Goal: Task Accomplishment & Management: Use online tool/utility

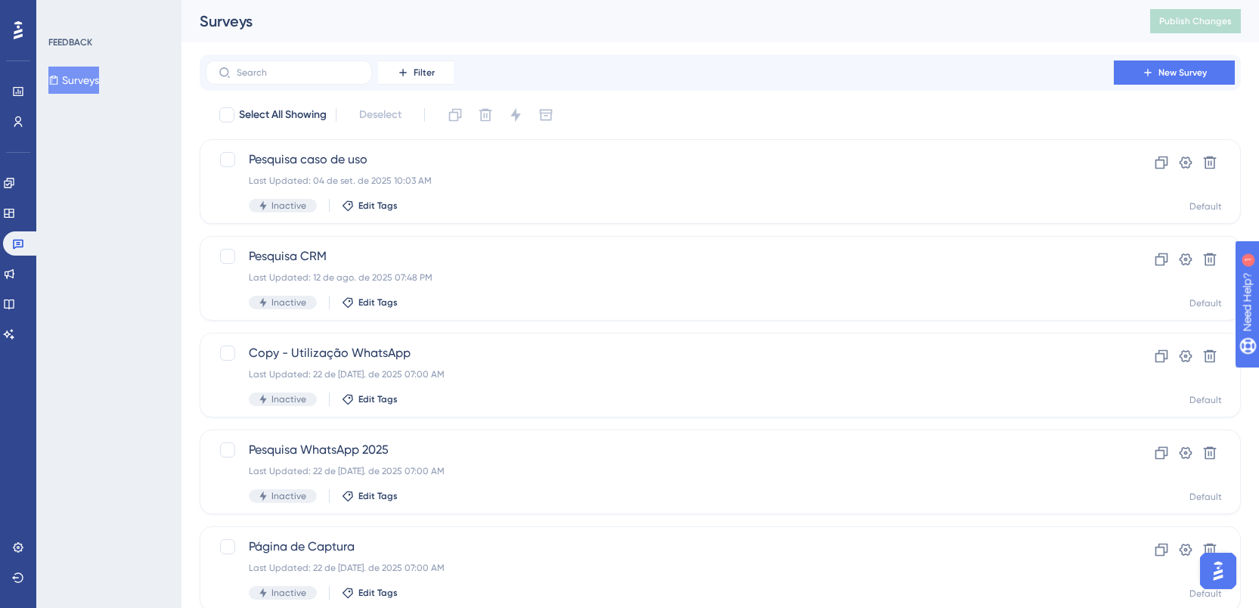
click at [37, 180] on div "FEEDBACK Surveys" at bounding box center [108, 304] width 145 height 608
click at [15, 185] on icon at bounding box center [9, 183] width 12 height 12
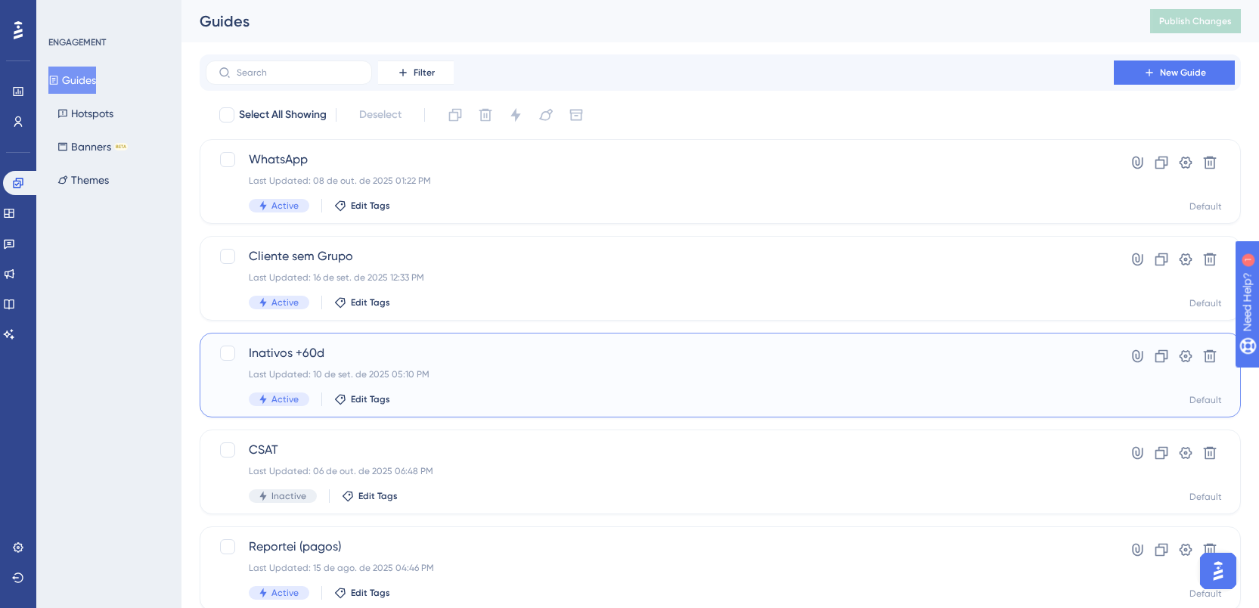
click at [711, 390] on div "Inativos +60d Last Updated: 10 de set. de 2025 05:10 PM Active Edit Tags" at bounding box center [660, 375] width 822 height 62
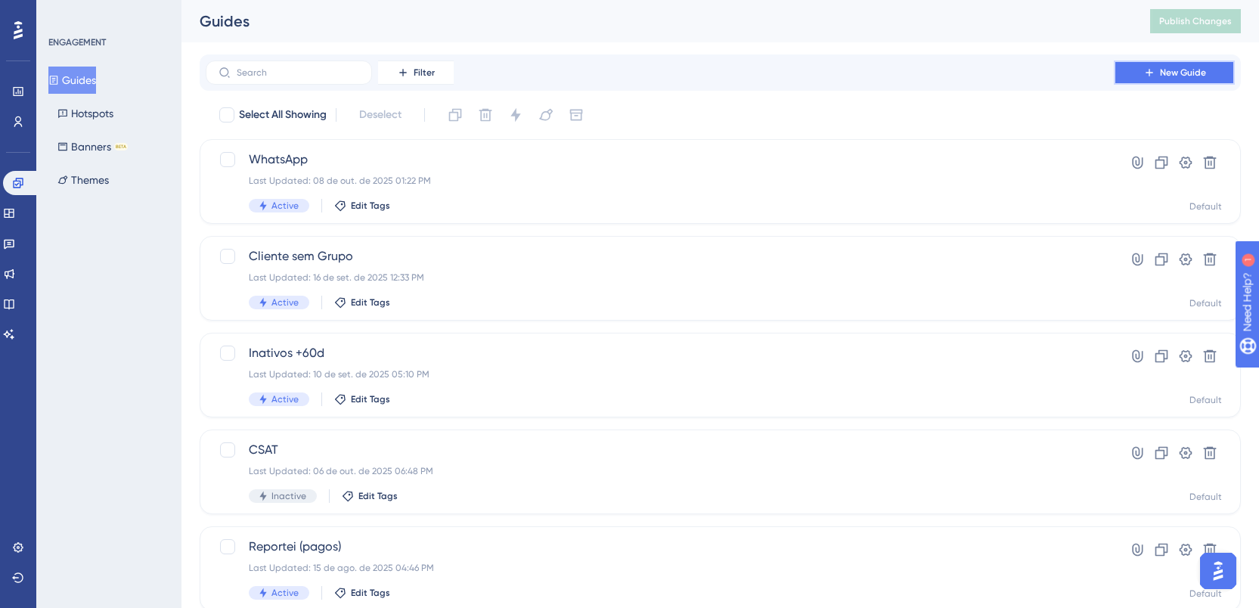
click at [1159, 72] on button "New Guide" at bounding box center [1174, 73] width 121 height 24
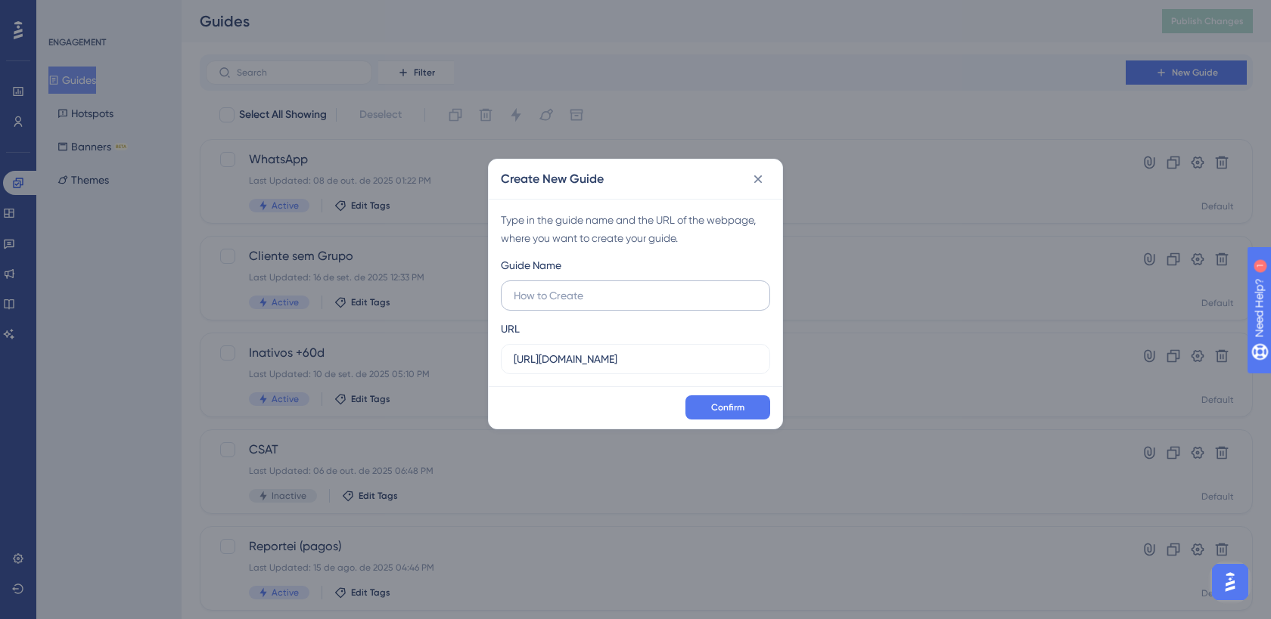
click at [626, 294] on input "text" at bounding box center [636, 295] width 244 height 17
type input "Hello Bar - WhatsApp"
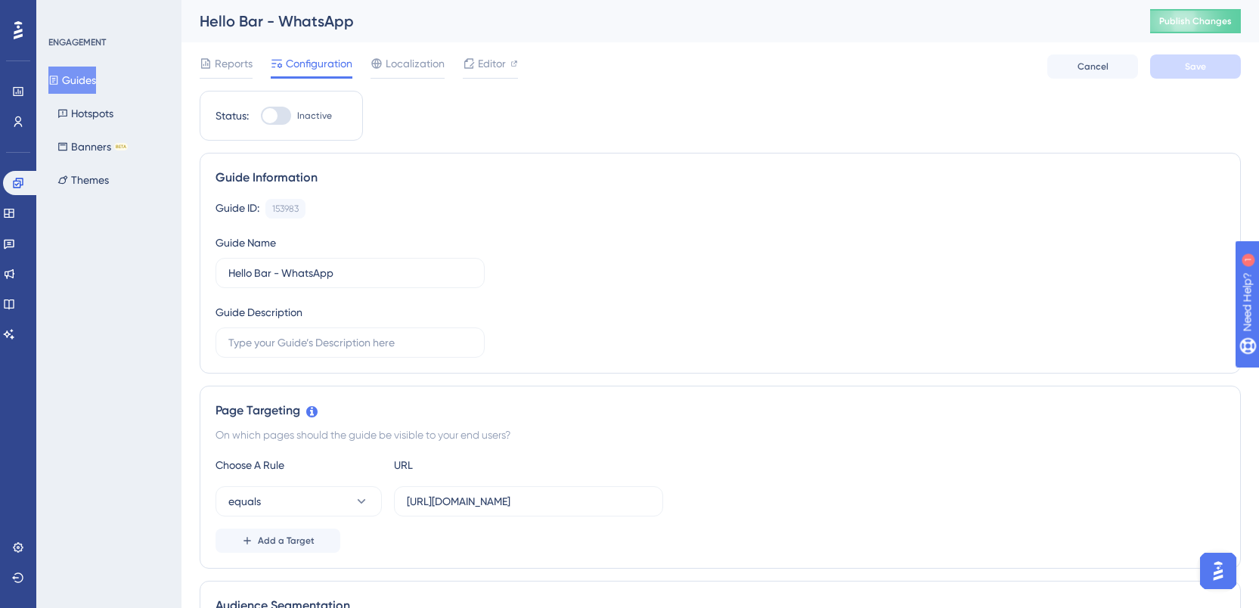
click at [279, 100] on div "Status: Inactive" at bounding box center [281, 116] width 163 height 50
click at [279, 104] on div "Status: Inactive" at bounding box center [281, 116] width 163 height 50
click at [278, 112] on div at bounding box center [276, 116] width 30 height 18
click at [261, 116] on input "Inactive" at bounding box center [260, 116] width 1 height 1
checkbox input "true"
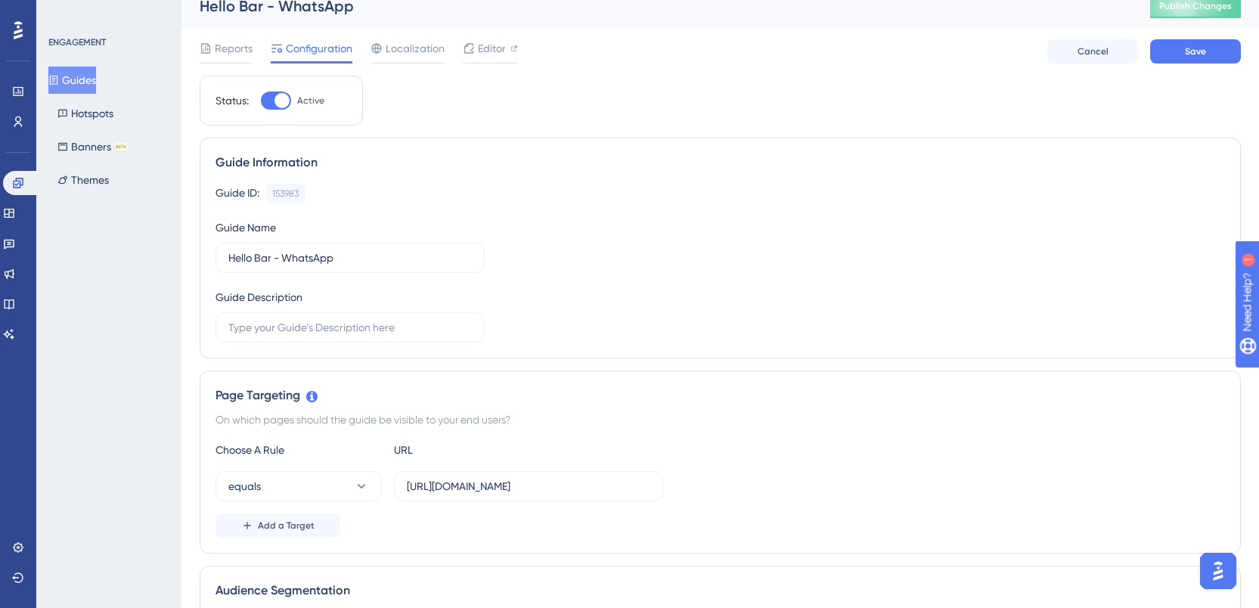
scroll to position [474, 0]
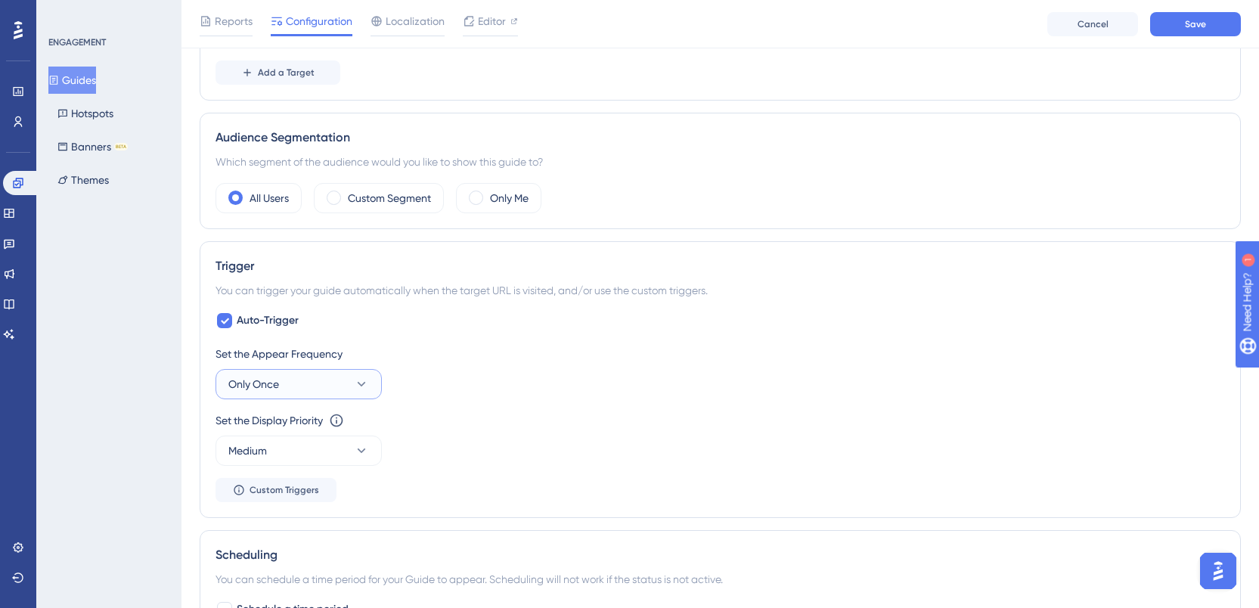
click at [309, 377] on button "Only Once" at bounding box center [299, 384] width 166 height 30
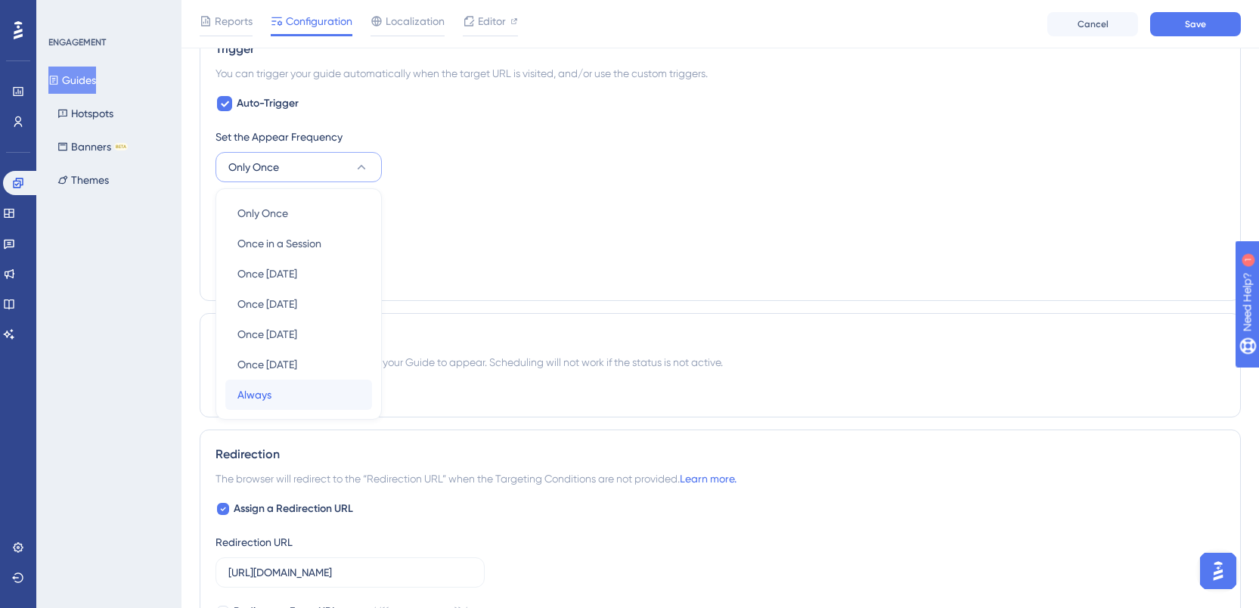
click at [297, 397] on div "Always Always" at bounding box center [299, 395] width 123 height 30
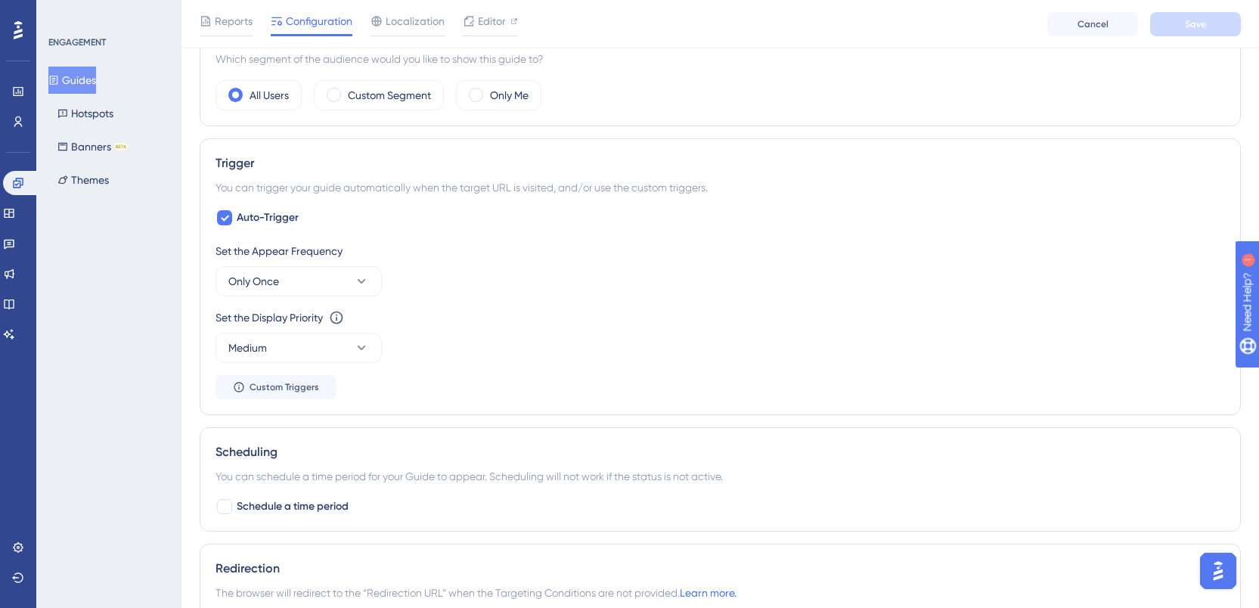
scroll to position [528, 0]
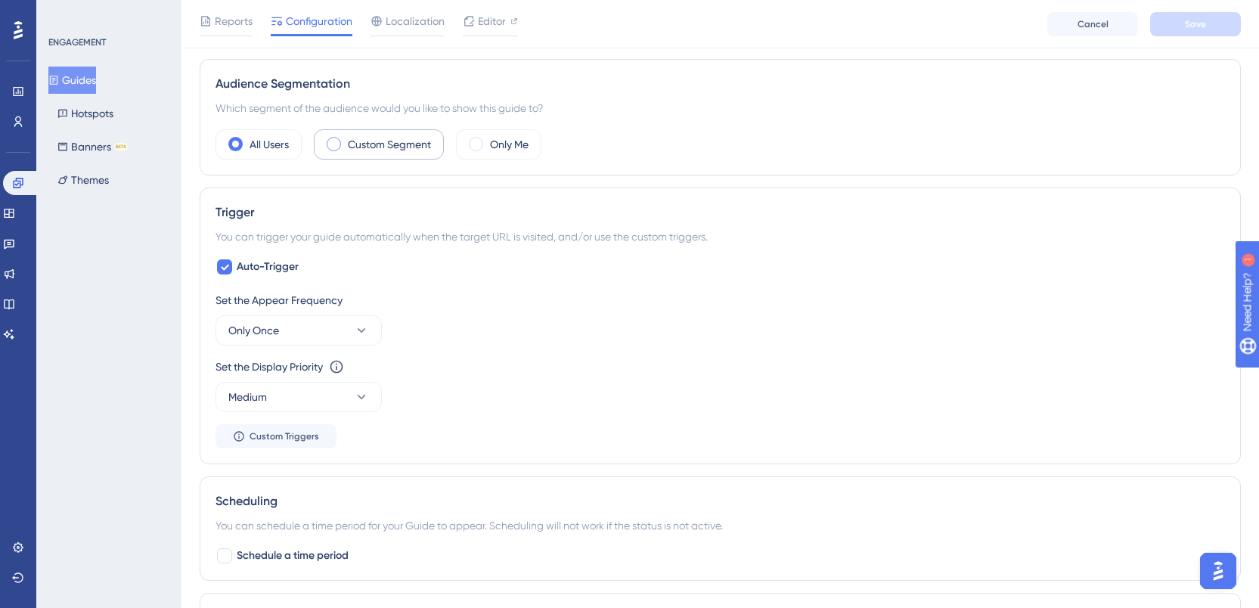
click at [366, 146] on label "Custom Segment" at bounding box center [389, 144] width 83 height 18
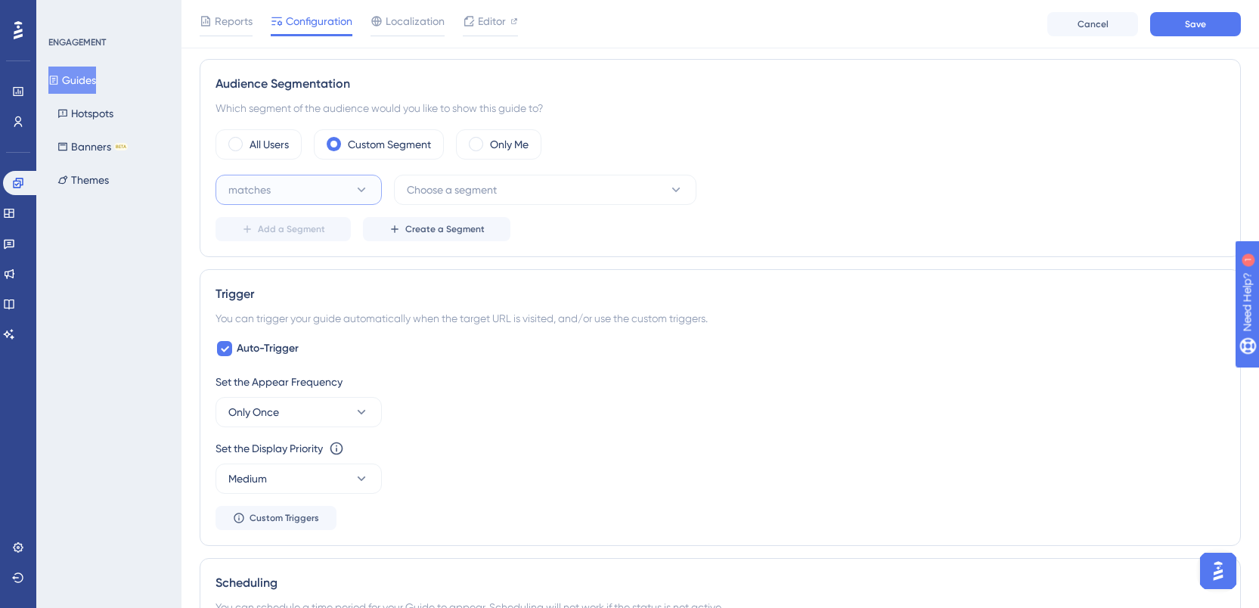
click at [343, 193] on button "matches" at bounding box center [299, 190] width 166 height 30
click at [474, 192] on span "Choose a segment" at bounding box center [452, 190] width 90 height 18
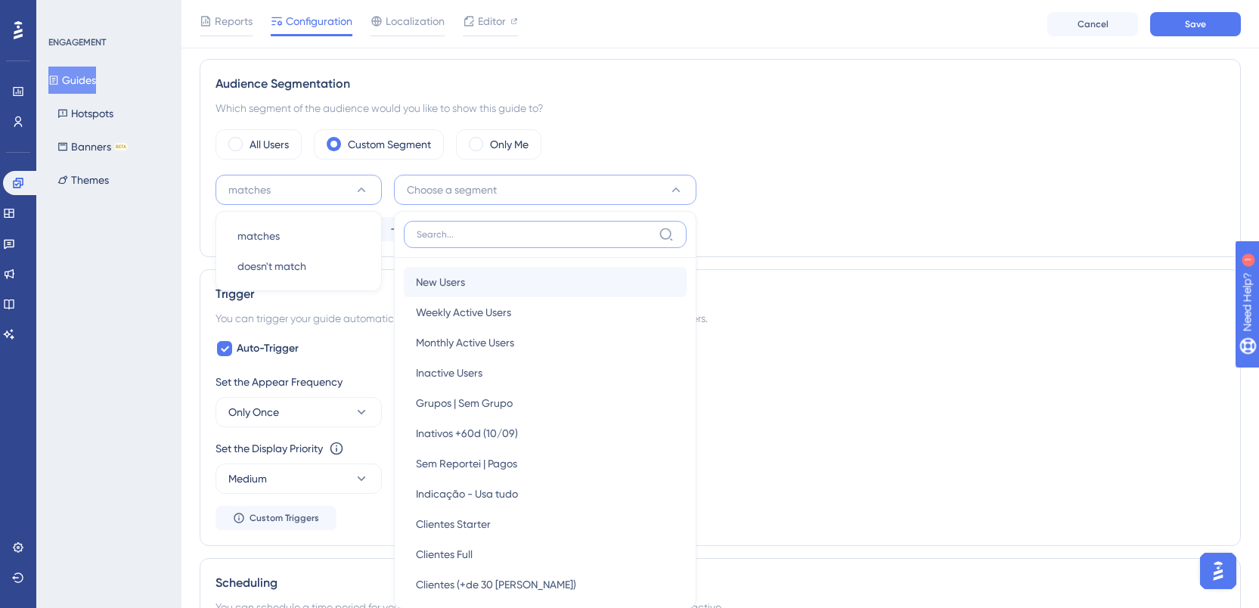
scroll to position [630, 0]
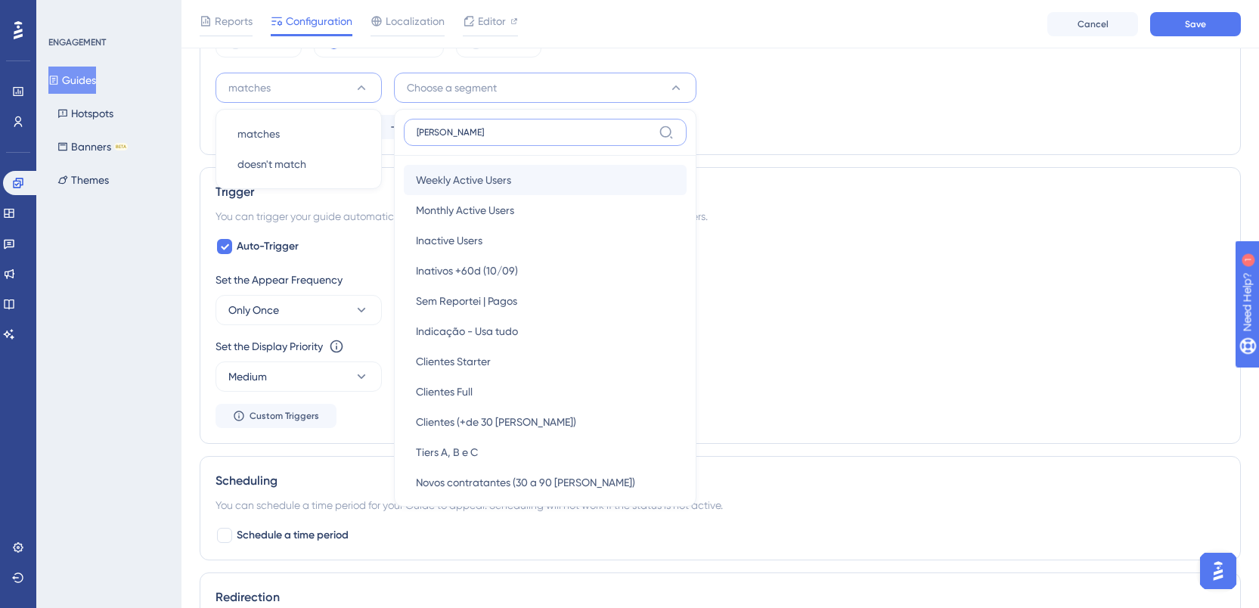
type input "todo"
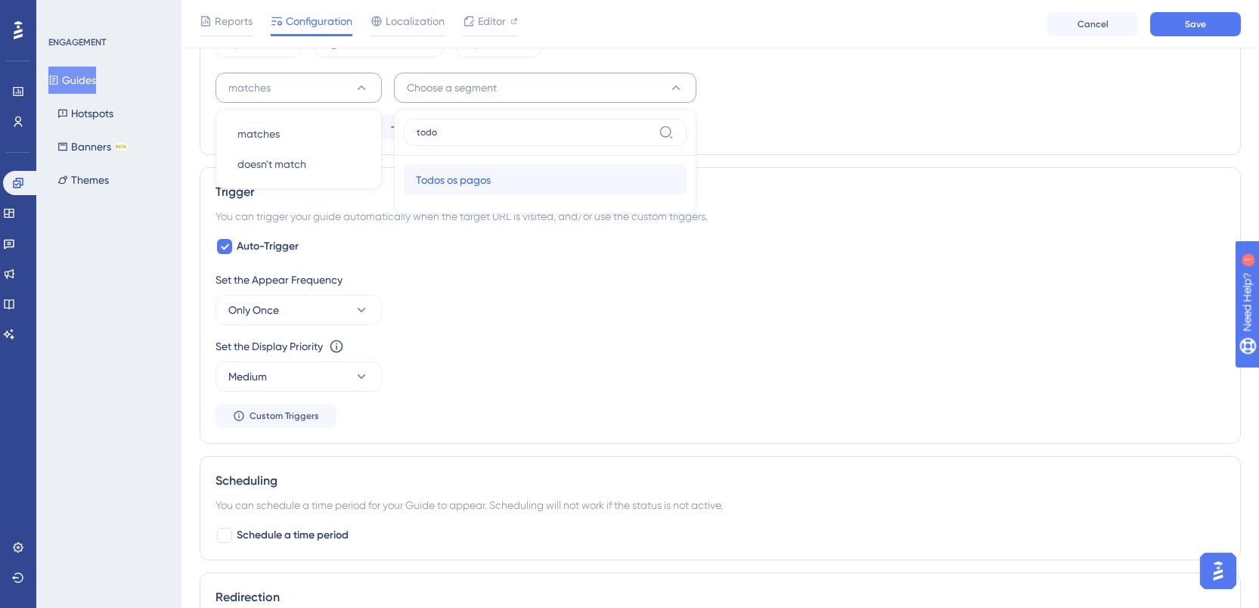
click at [465, 175] on span "Todos os pagos" at bounding box center [453, 180] width 75 height 18
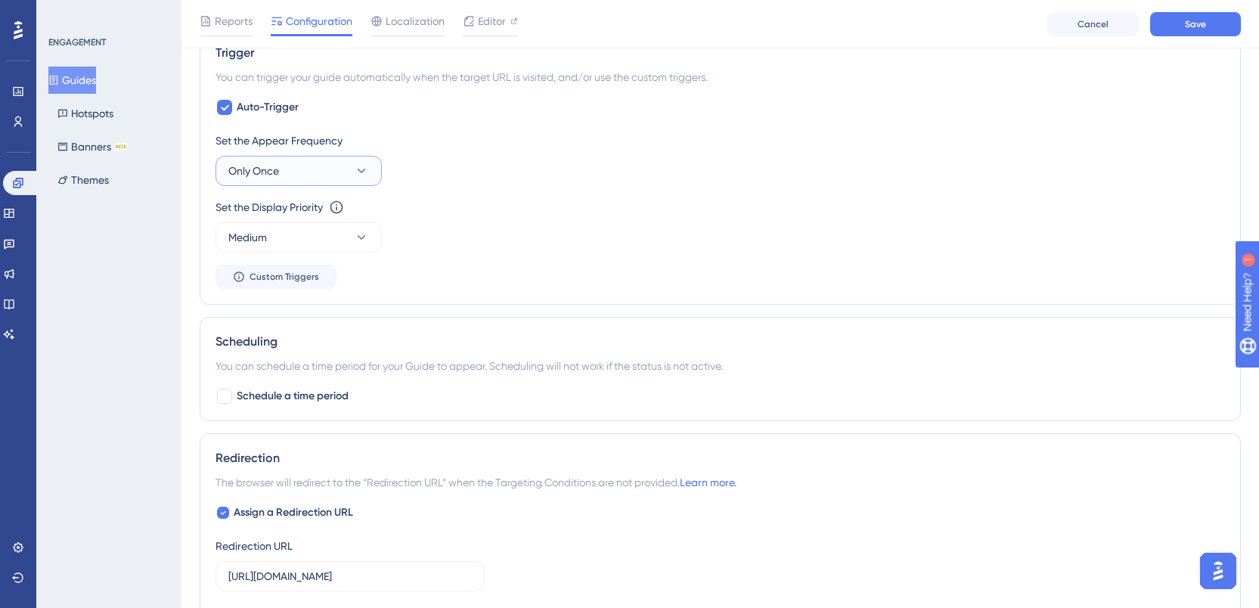
click at [287, 185] on button "Only Once" at bounding box center [299, 171] width 166 height 30
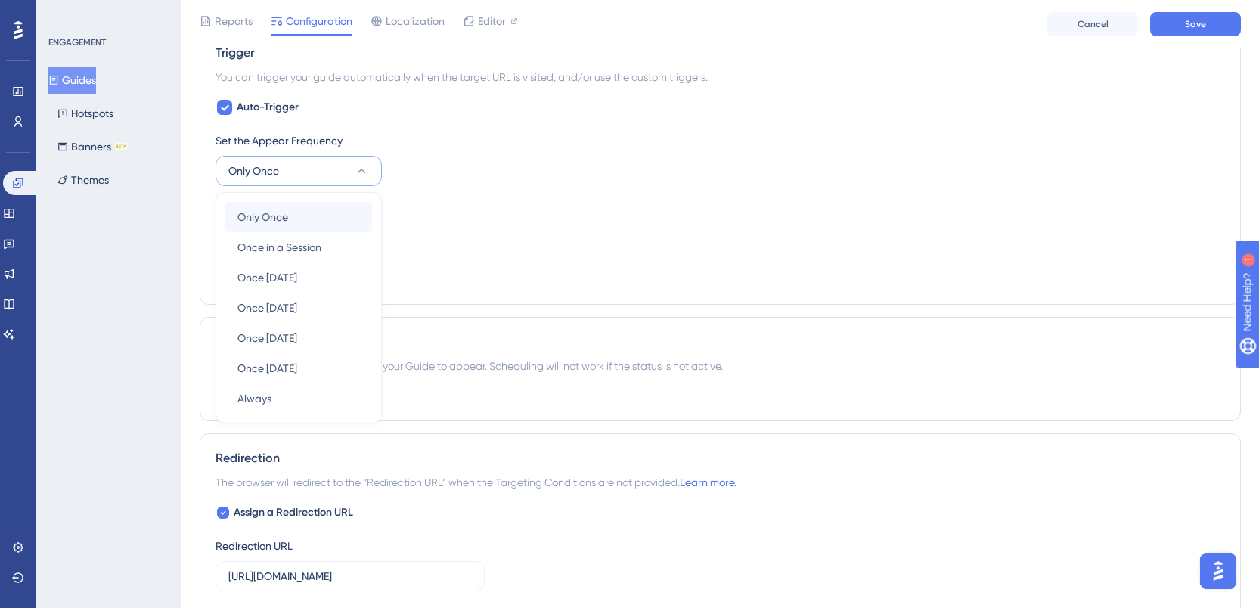
scroll to position [773, 0]
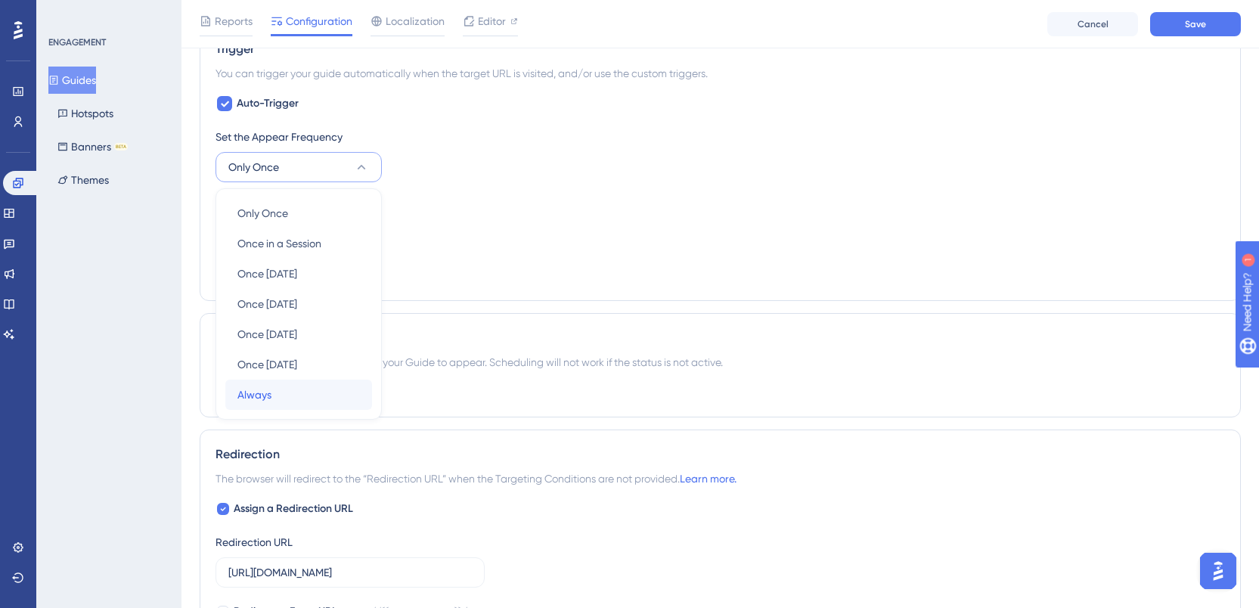
click at [279, 401] on div "Always Always" at bounding box center [299, 395] width 123 height 30
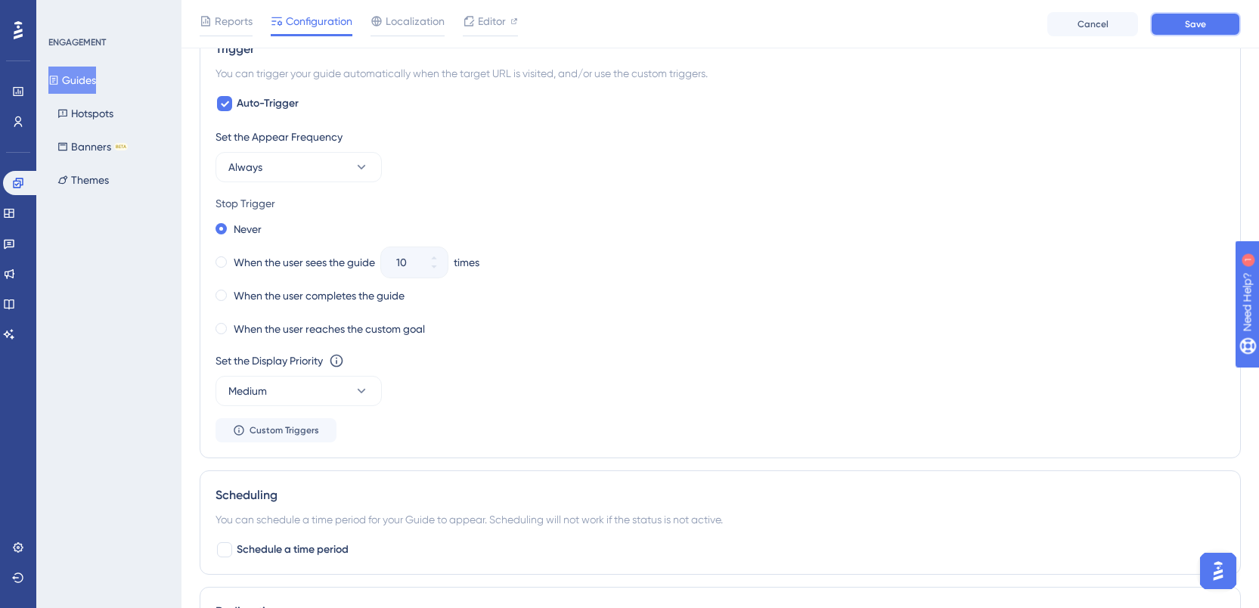
click at [1169, 21] on button "Save" at bounding box center [1195, 24] width 91 height 24
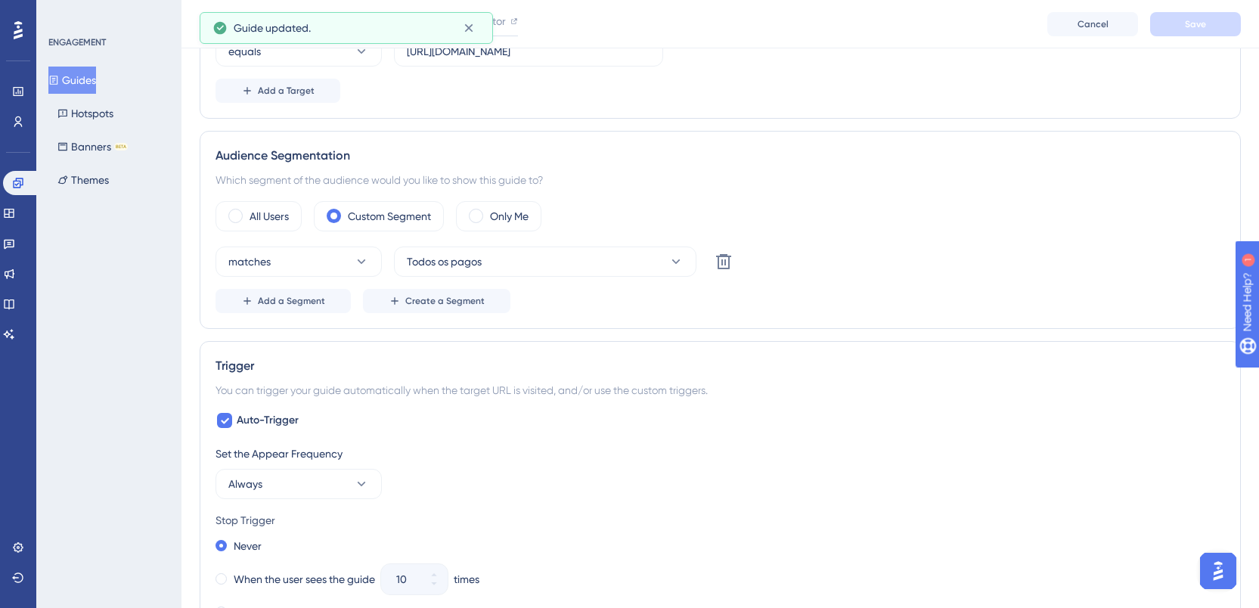
scroll to position [0, 0]
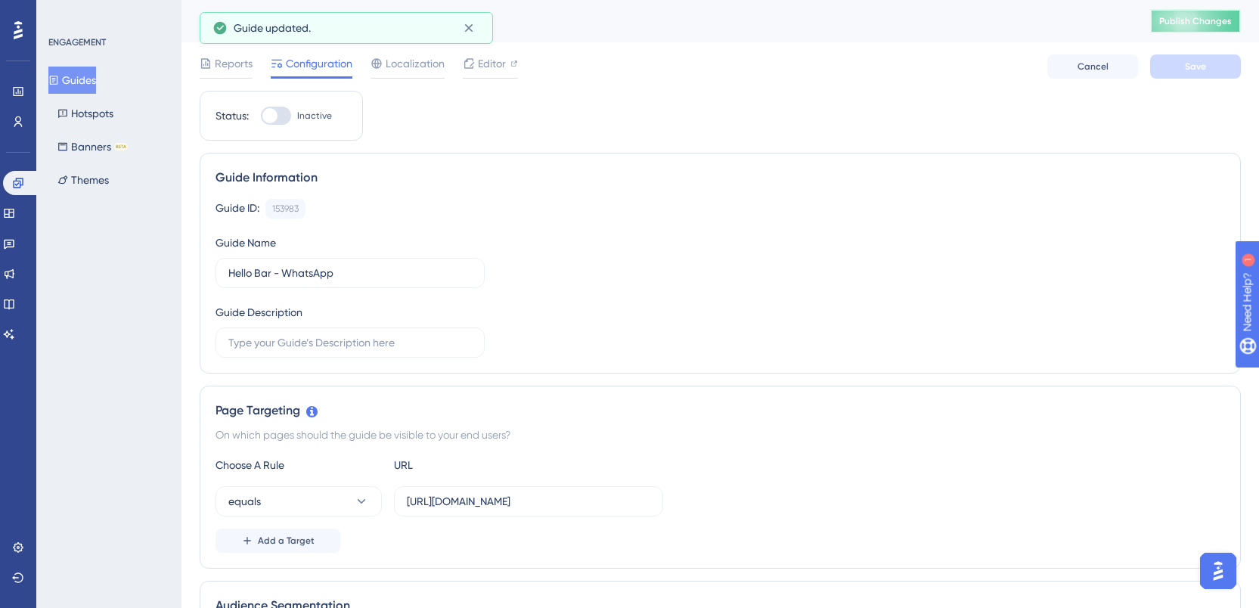
click at [1203, 20] on span "Publish Changes" at bounding box center [1196, 21] width 73 height 12
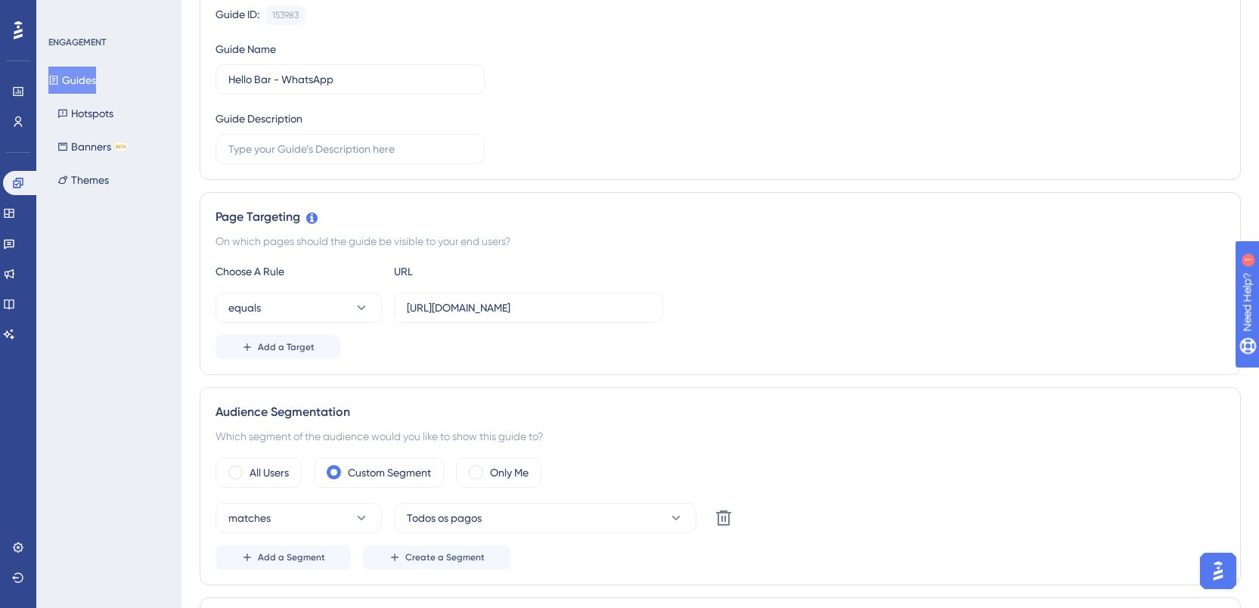
scroll to position [278, 0]
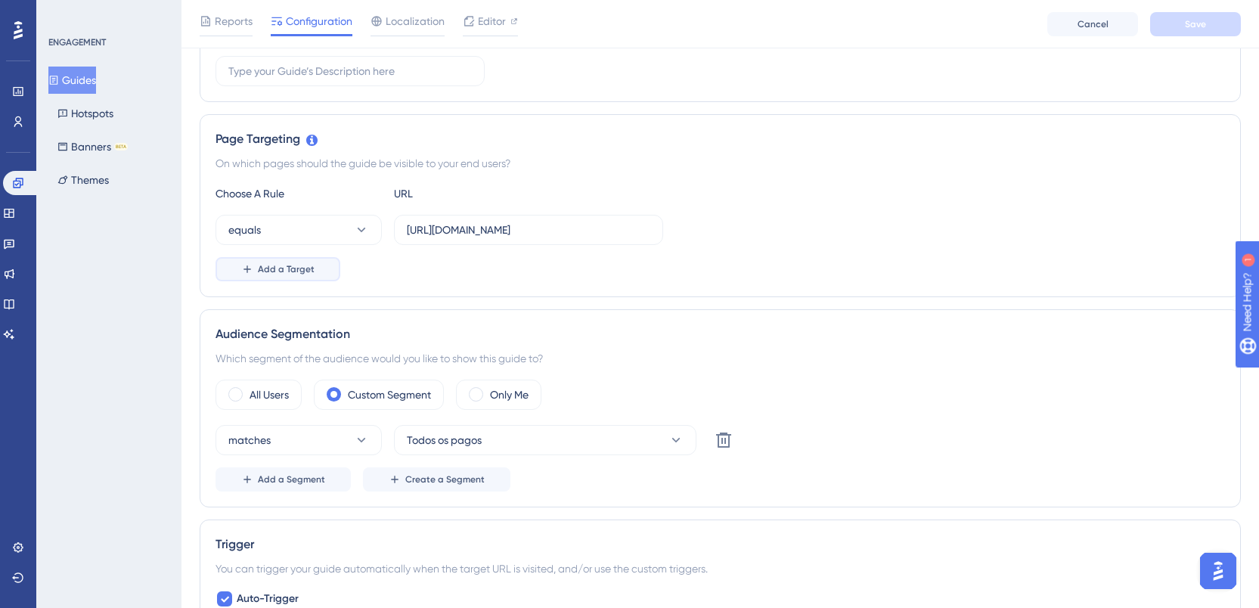
click at [318, 270] on button "Add a Target" at bounding box center [278, 269] width 125 height 24
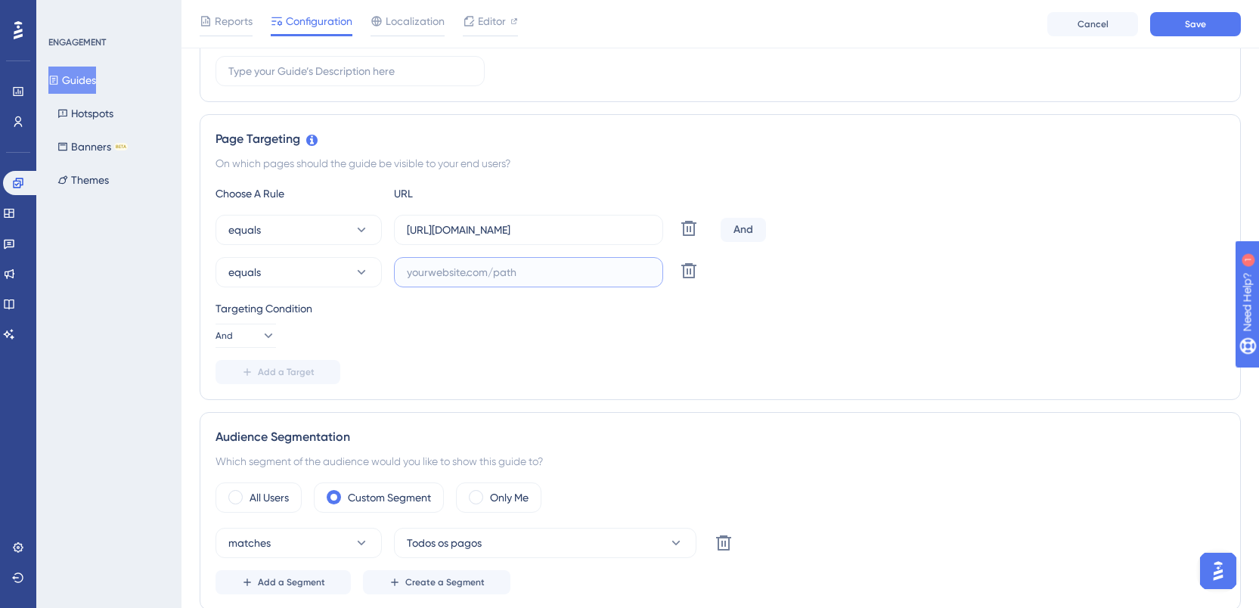
click at [491, 271] on input "text" at bounding box center [529, 272] width 244 height 17
click at [565, 222] on input "https://app.leadster.com.br/" at bounding box center [529, 230] width 244 height 17
click at [556, 269] on input "text" at bounding box center [529, 272] width 244 height 17
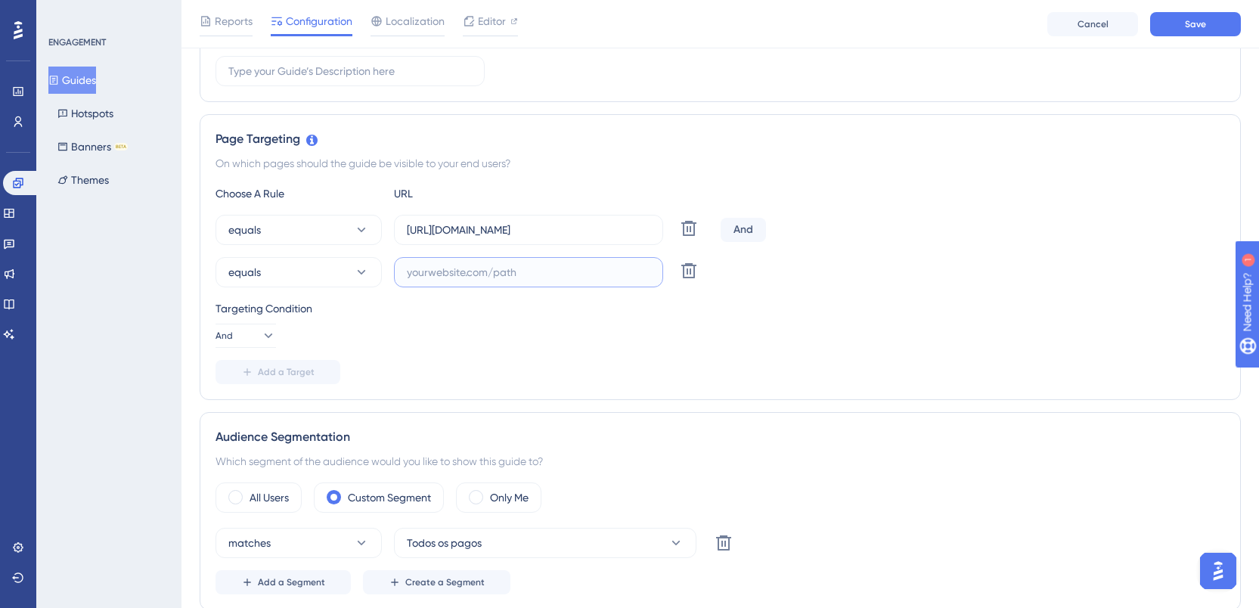
paste input "https://app.leadster.com.br/"
paste input "leads"
type input "https://app.leadster.com.br/leads"
drag, startPoint x: 265, startPoint y: 379, endPoint x: 718, endPoint y: 142, distance: 511.2
click at [265, 379] on button "Add a Target" at bounding box center [278, 372] width 125 height 24
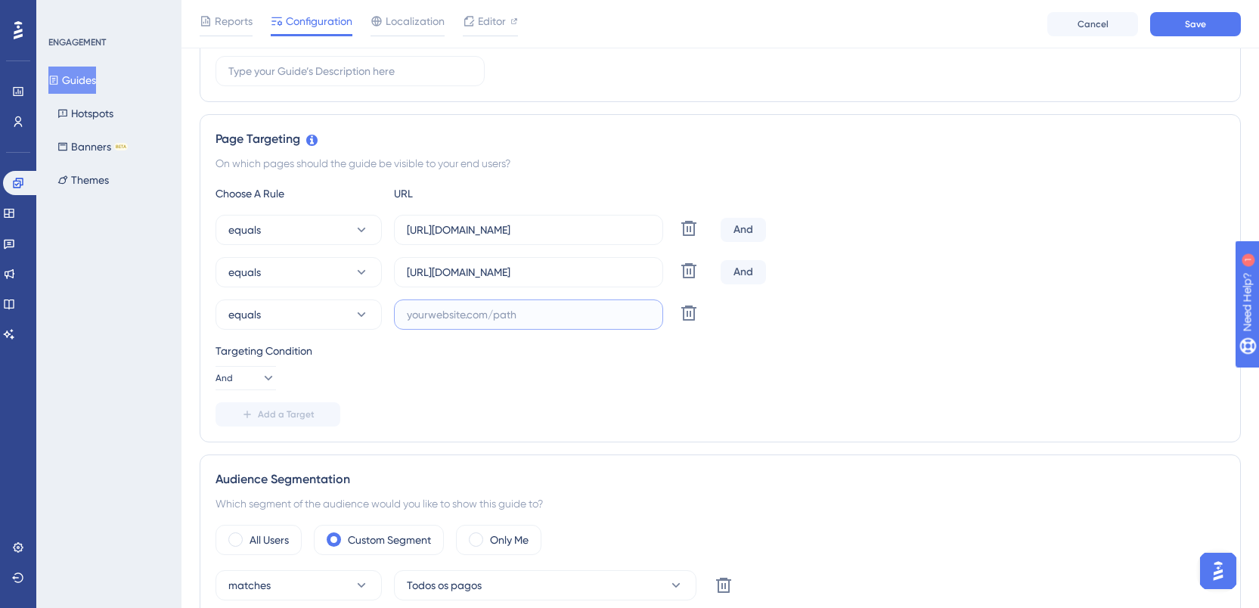
click at [497, 318] on input "text" at bounding box center [529, 314] width 244 height 17
paste input "https://app.leadster.com.br/scripts"
type input "https://app.leadster.com.br/scripts"
click at [1207, 20] on button "Save" at bounding box center [1195, 24] width 91 height 24
click at [691, 312] on icon at bounding box center [689, 313] width 18 height 18
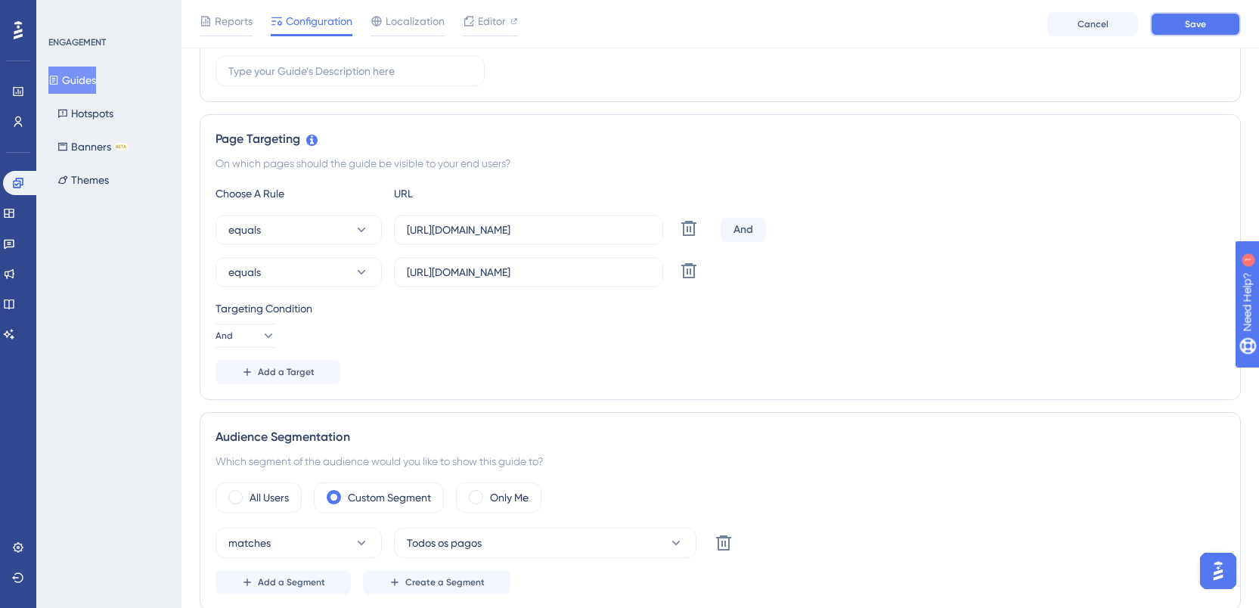
click at [1208, 24] on button "Save" at bounding box center [1195, 24] width 91 height 24
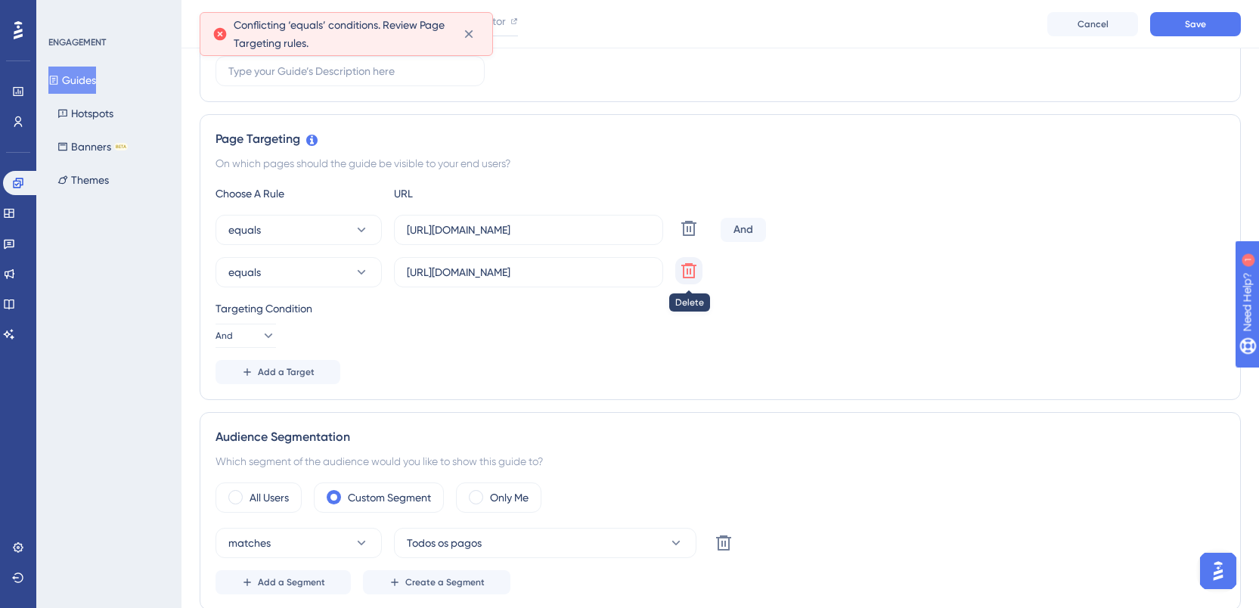
click at [683, 272] on icon at bounding box center [689, 270] width 15 height 15
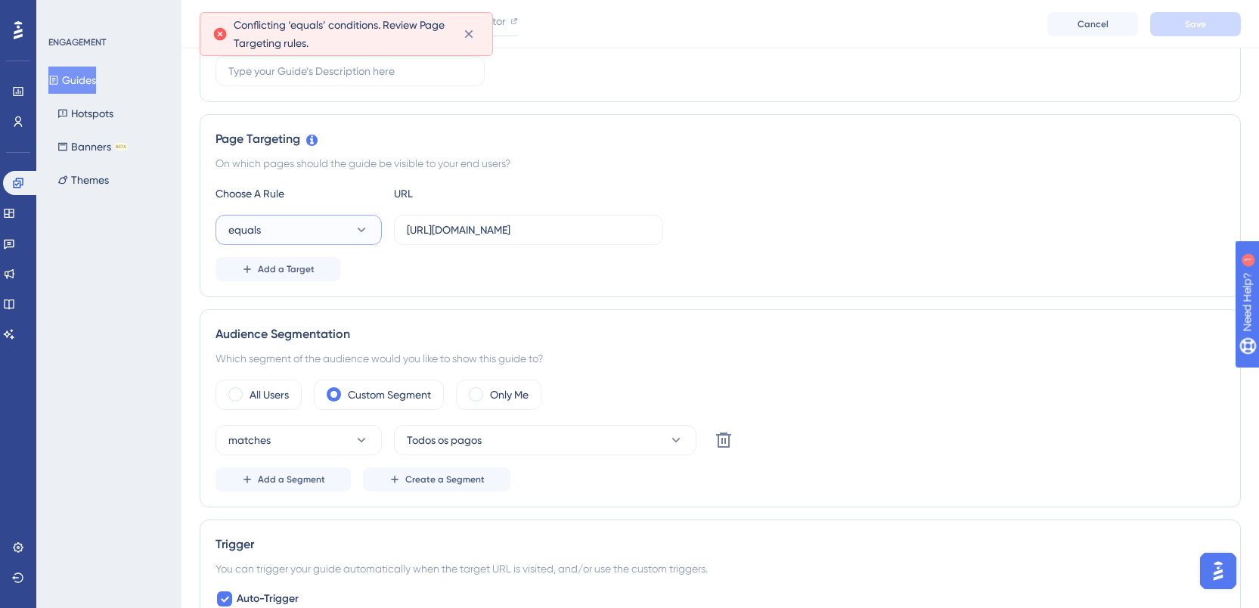
click at [352, 222] on button "equals" at bounding box center [299, 230] width 166 height 30
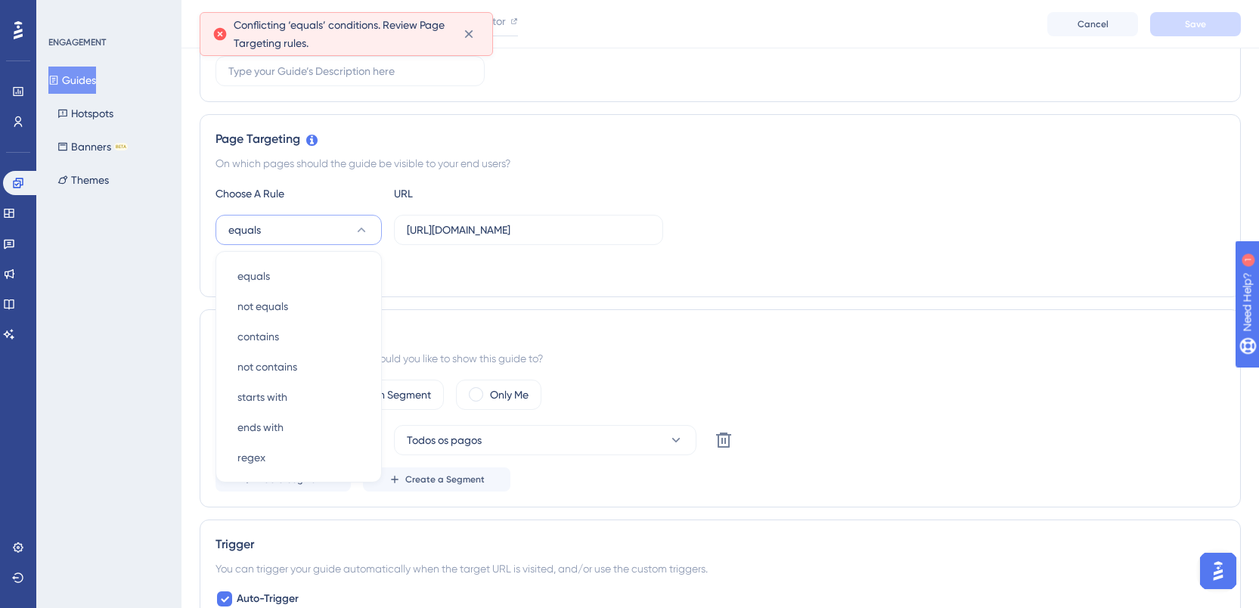
scroll to position [338, 0]
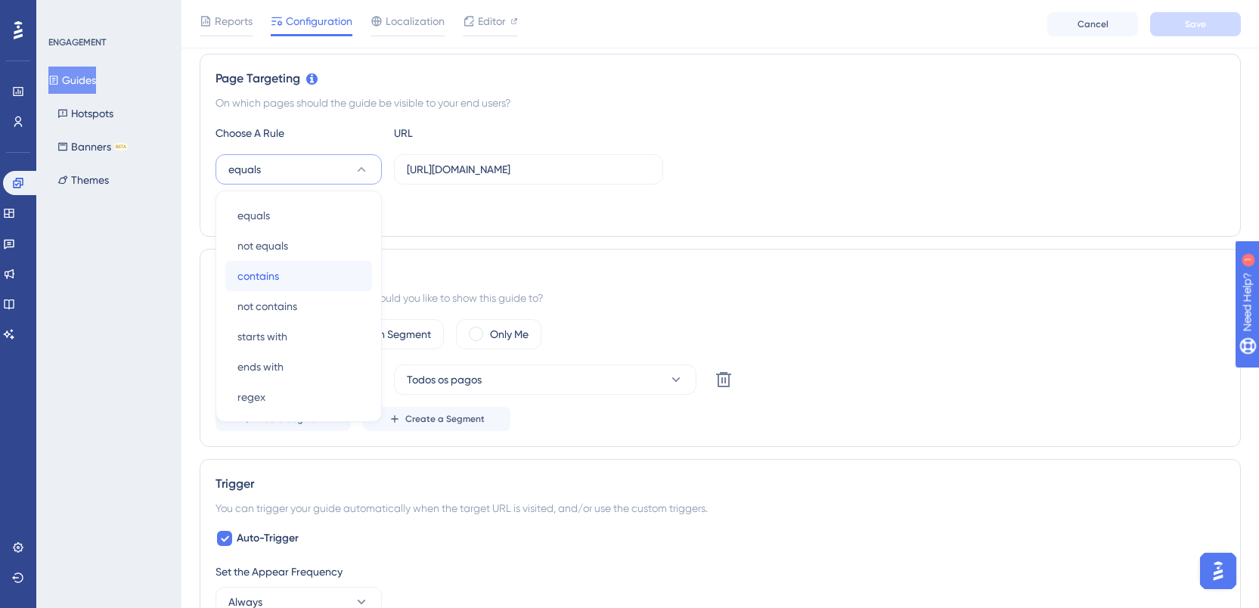
click at [303, 278] on div "contains contains" at bounding box center [299, 276] width 123 height 30
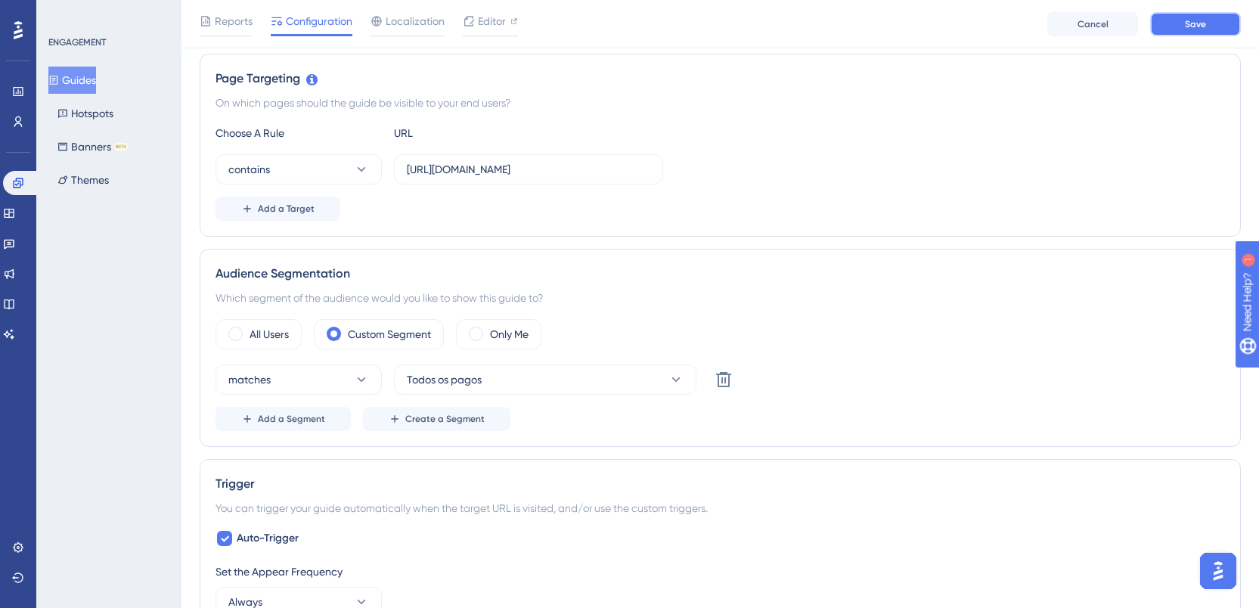
click at [1199, 20] on span "Save" at bounding box center [1195, 24] width 21 height 12
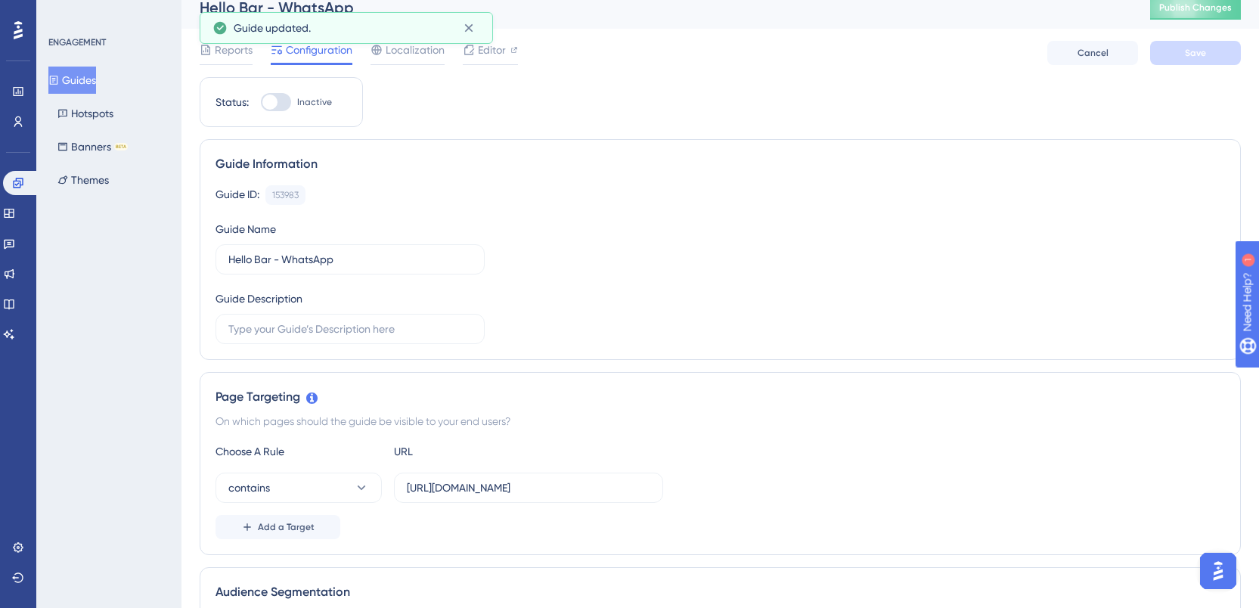
scroll to position [0, 0]
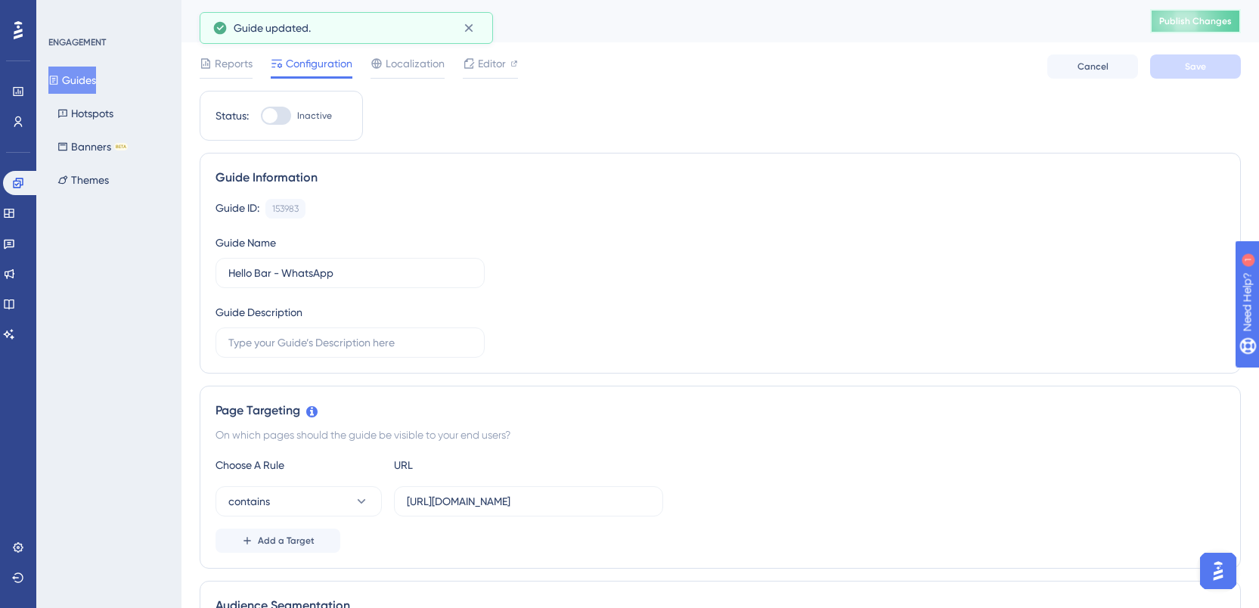
click at [1187, 17] on span "Publish Changes" at bounding box center [1196, 21] width 73 height 12
